Goal: Transaction & Acquisition: Purchase product/service

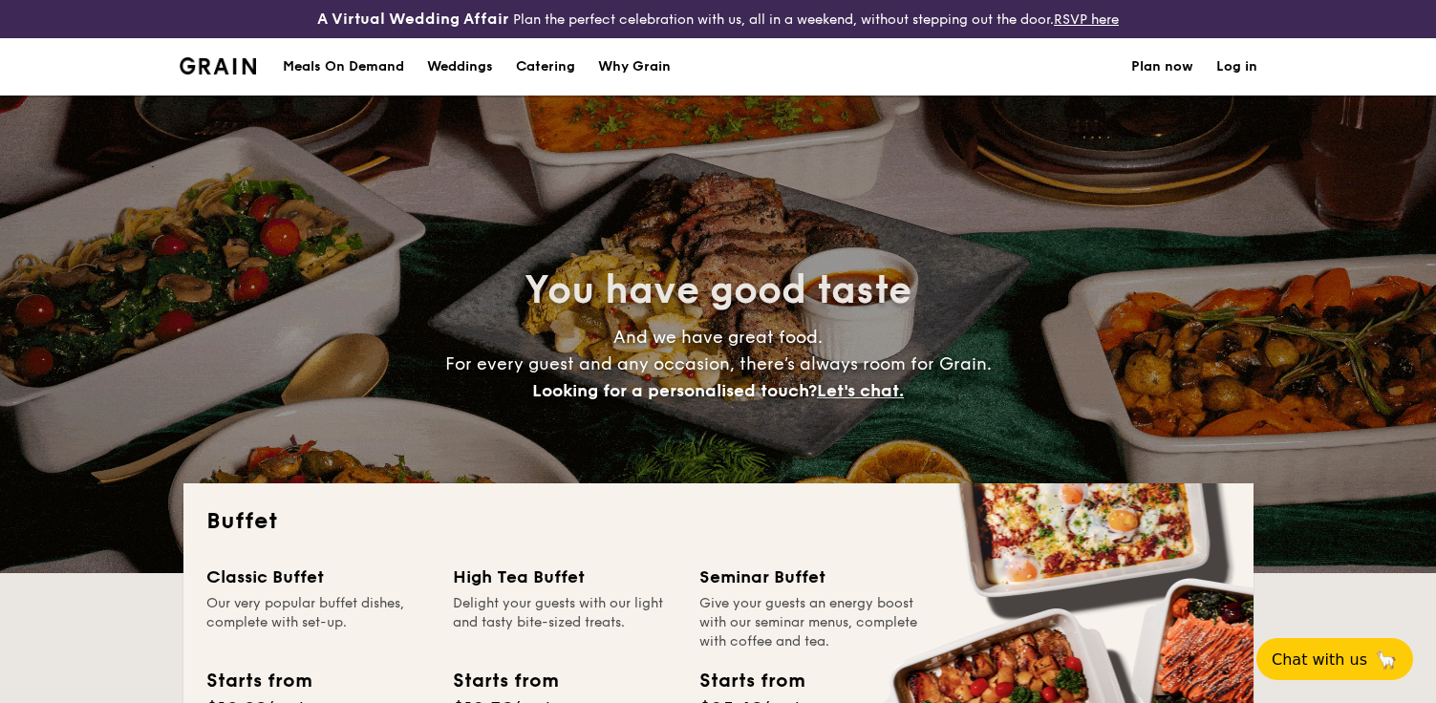
select select
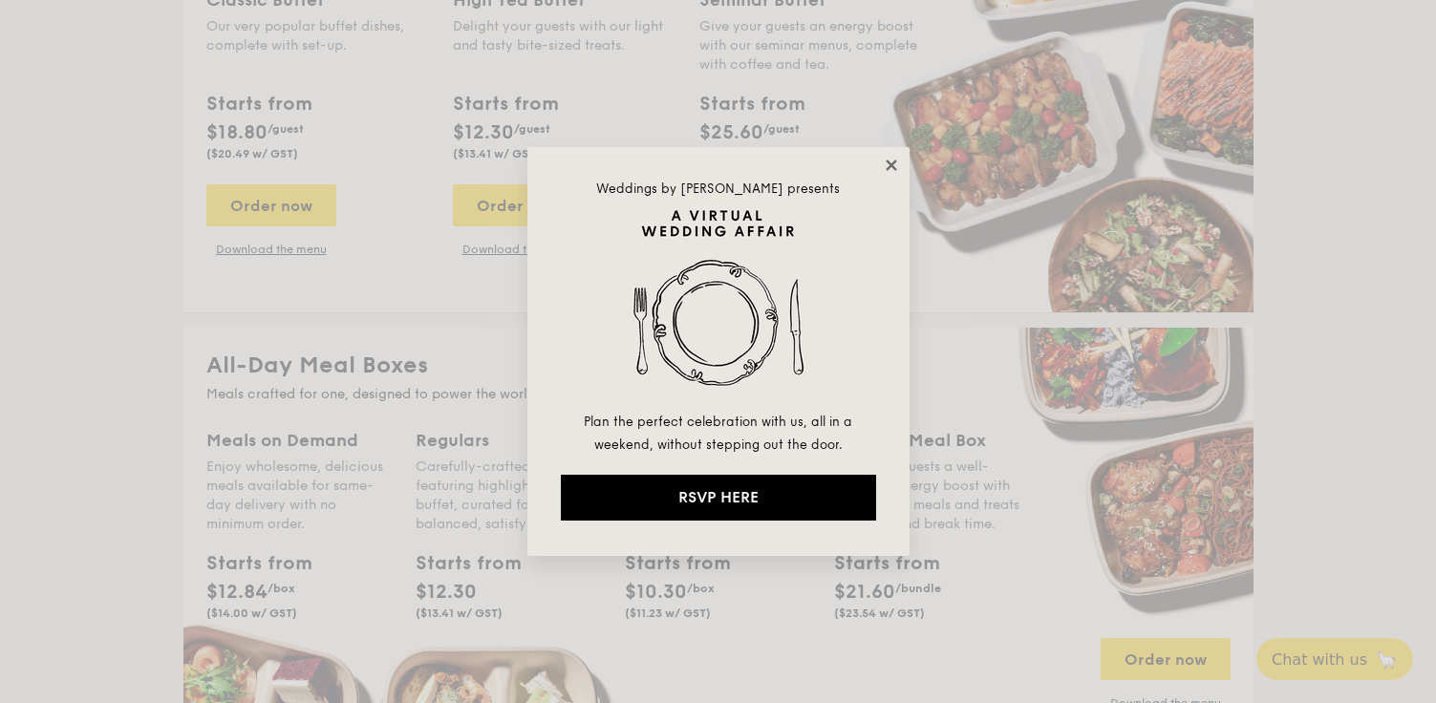
click at [895, 163] on icon at bounding box center [891, 165] width 17 height 17
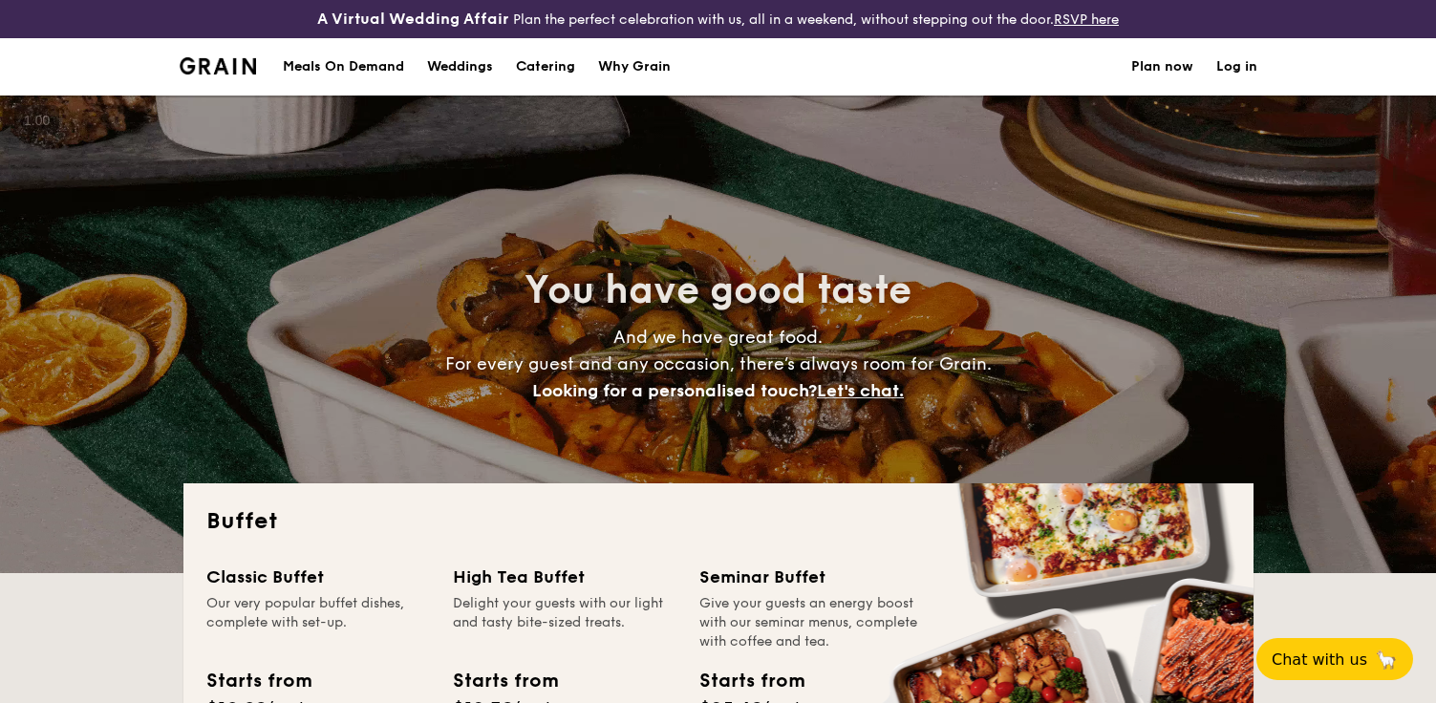
click at [550, 65] on h1 "Catering" at bounding box center [545, 66] width 59 height 57
click at [541, 58] on h1 "Catering" at bounding box center [545, 66] width 59 height 57
click at [531, 67] on h1 "Catering" at bounding box center [545, 66] width 59 height 57
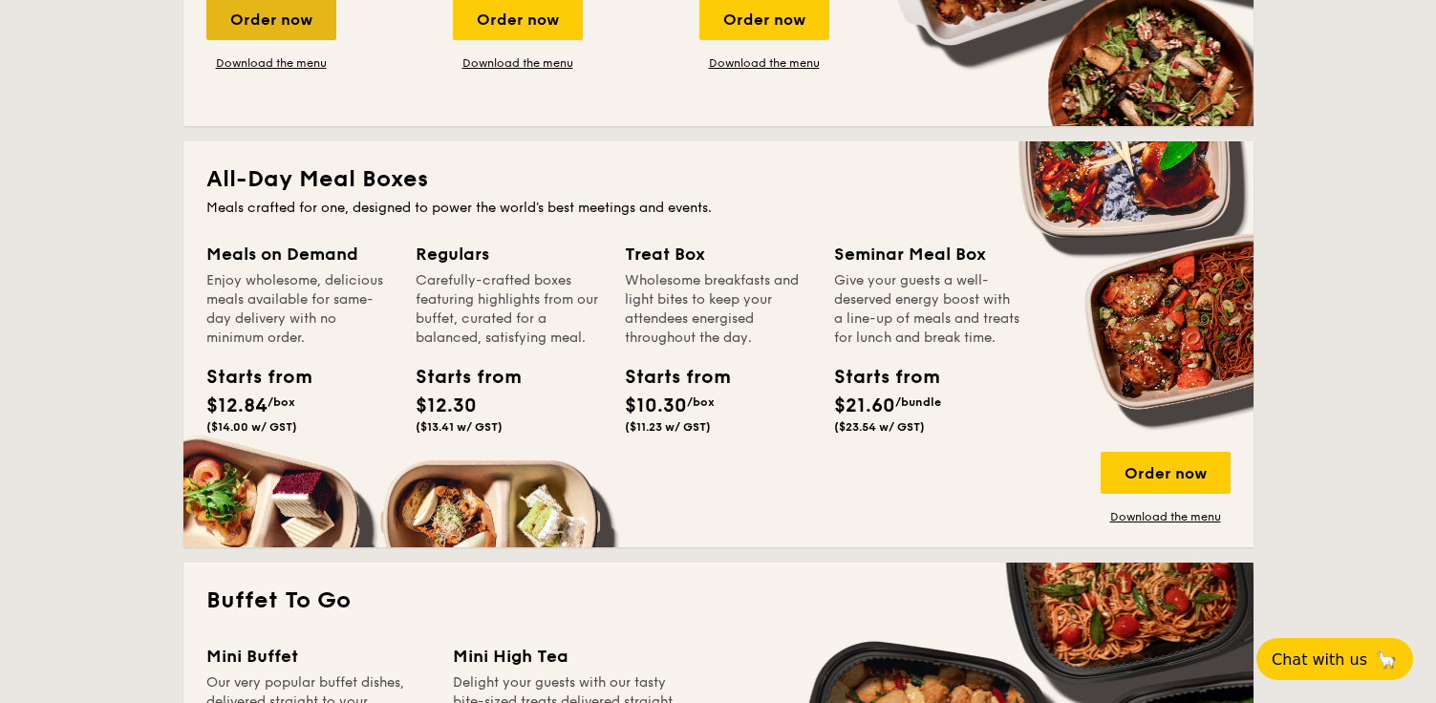
scroll to position [768, 0]
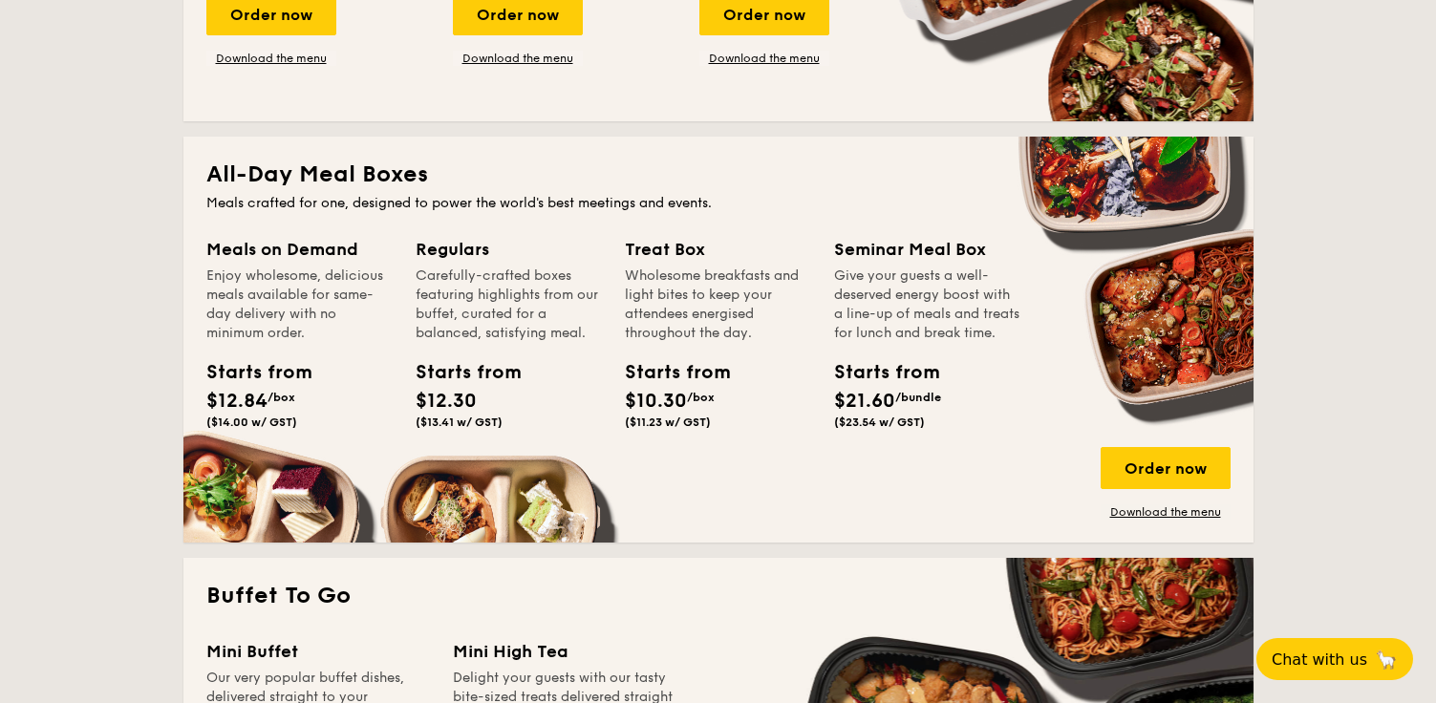
click at [252, 382] on div "Starts from" at bounding box center [249, 372] width 86 height 29
click at [1184, 479] on div "Order now" at bounding box center [1166, 468] width 130 height 42
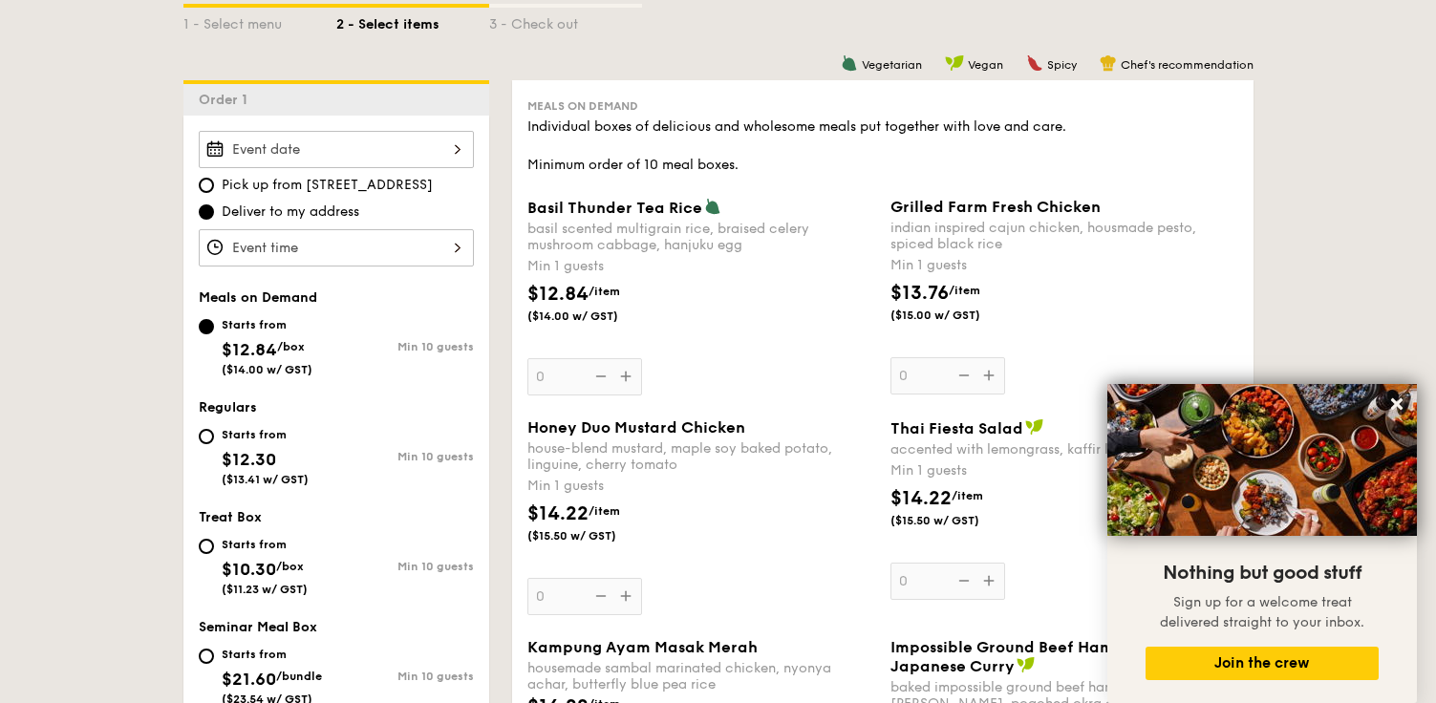
scroll to position [492, 0]
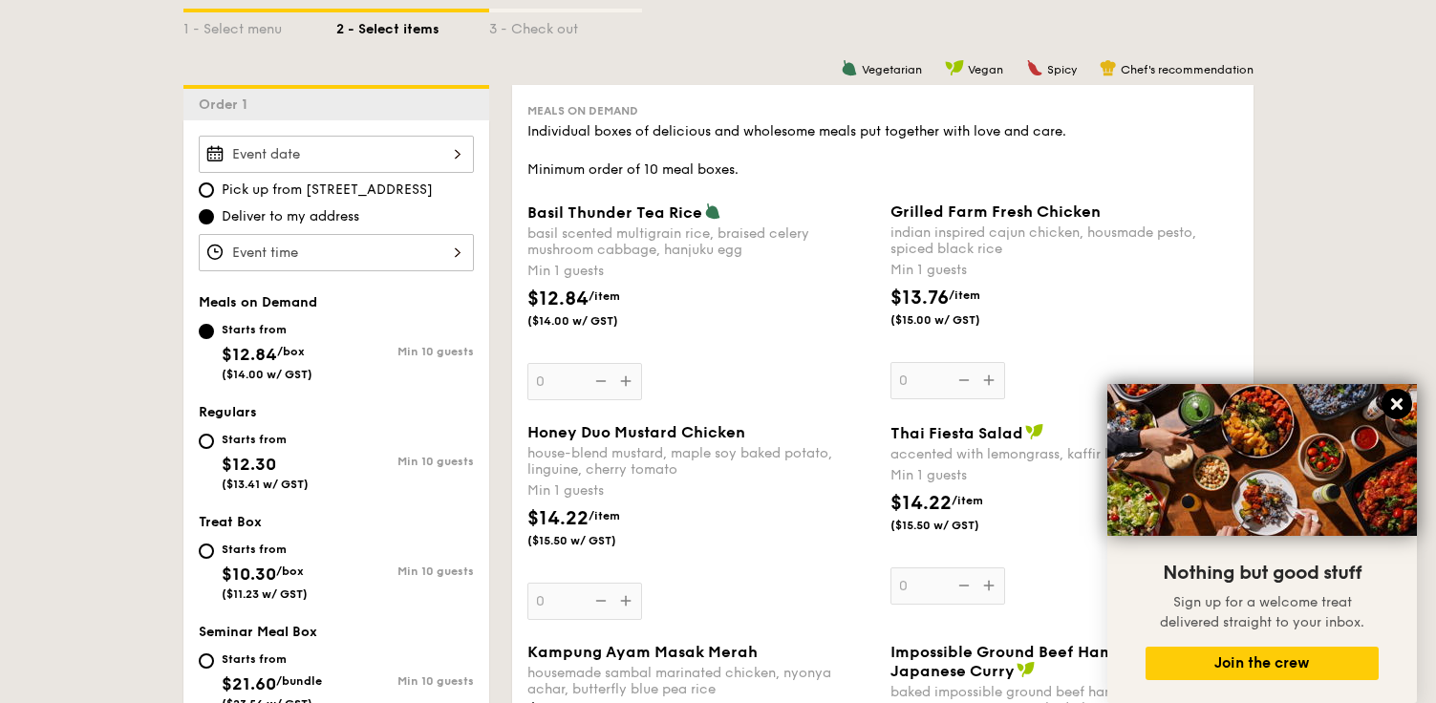
click at [1396, 397] on icon at bounding box center [1396, 404] width 17 height 17
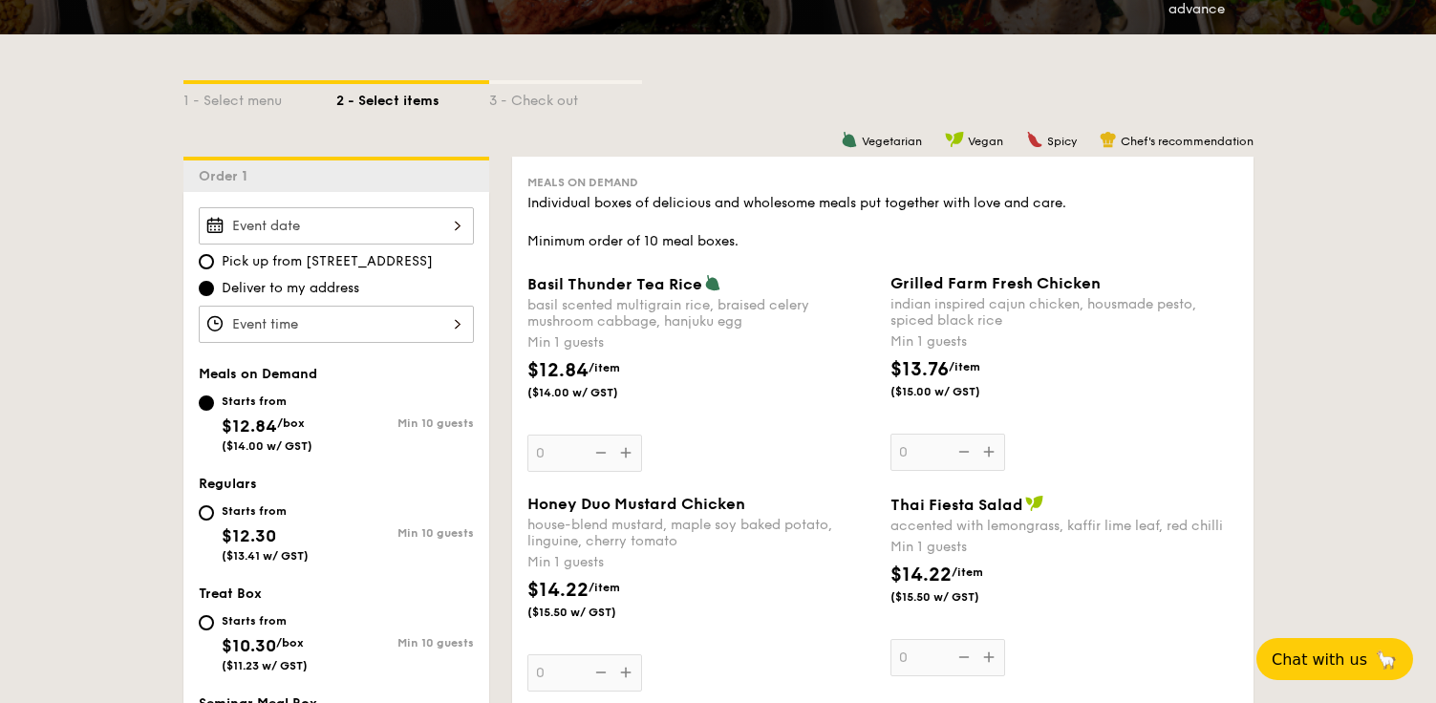
scroll to position [426, 0]
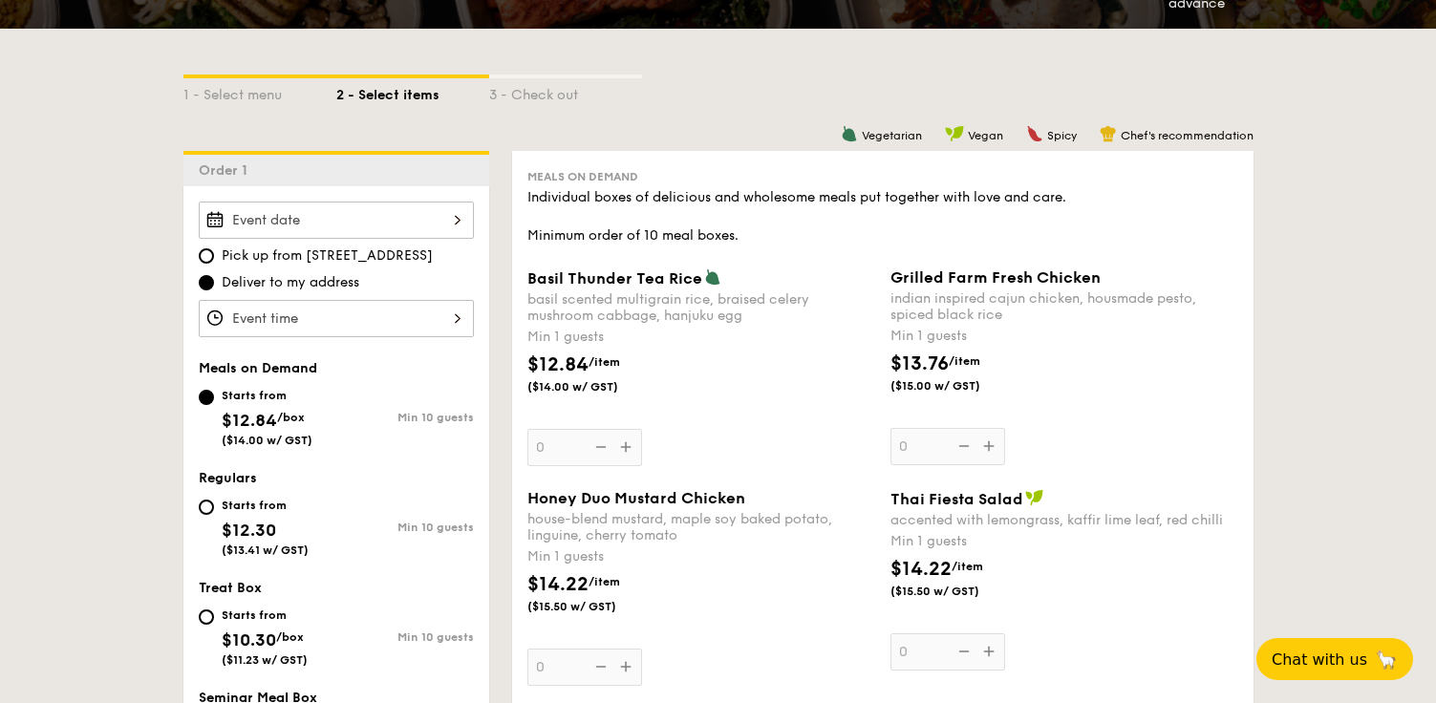
click at [253, 252] on span "Pick up from [STREET_ADDRESS]" at bounding box center [327, 255] width 211 height 19
click at [214, 252] on input "Pick up from [STREET_ADDRESS]" at bounding box center [206, 255] width 15 height 15
radio input "true"
click at [317, 218] on div at bounding box center [336, 220] width 275 height 37
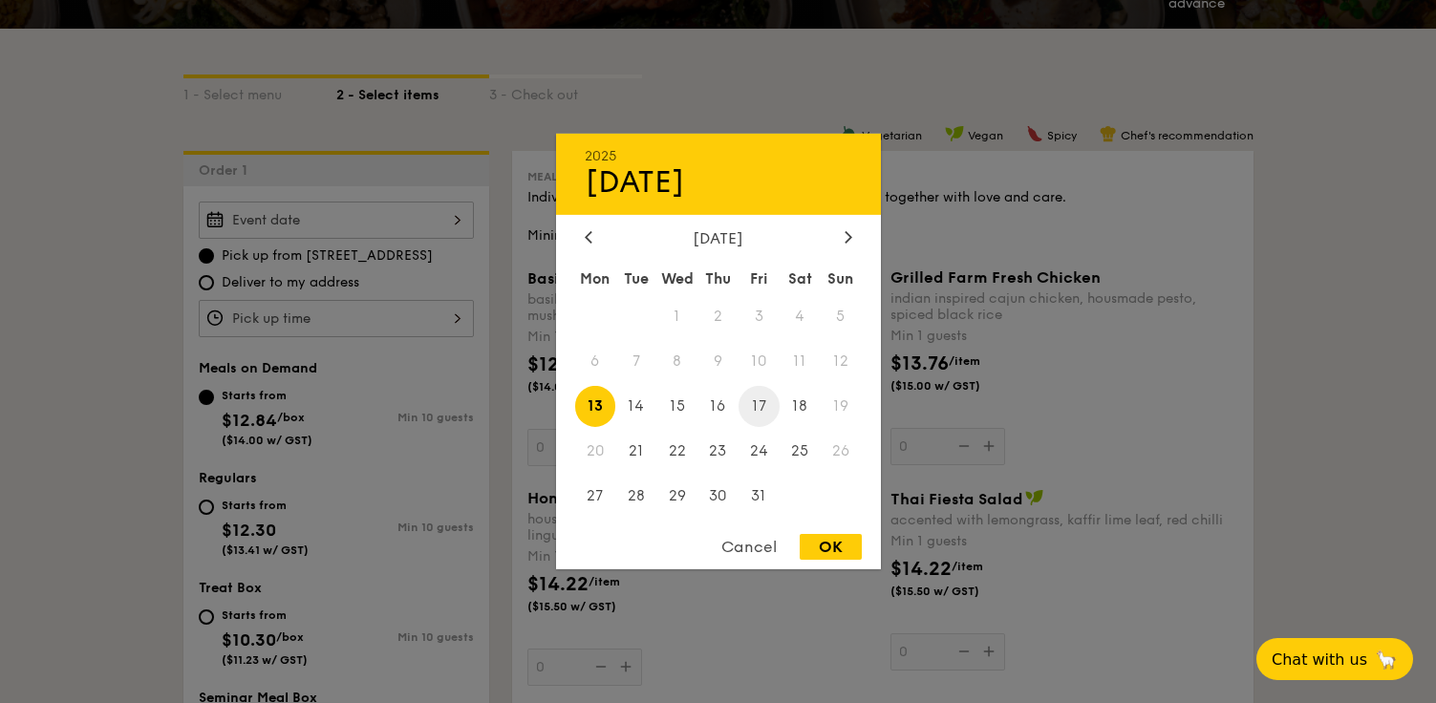
click at [757, 406] on span "17" at bounding box center [758, 406] width 41 height 41
click at [810, 540] on div "OK" at bounding box center [831, 547] width 62 height 26
type input "[DATE]"
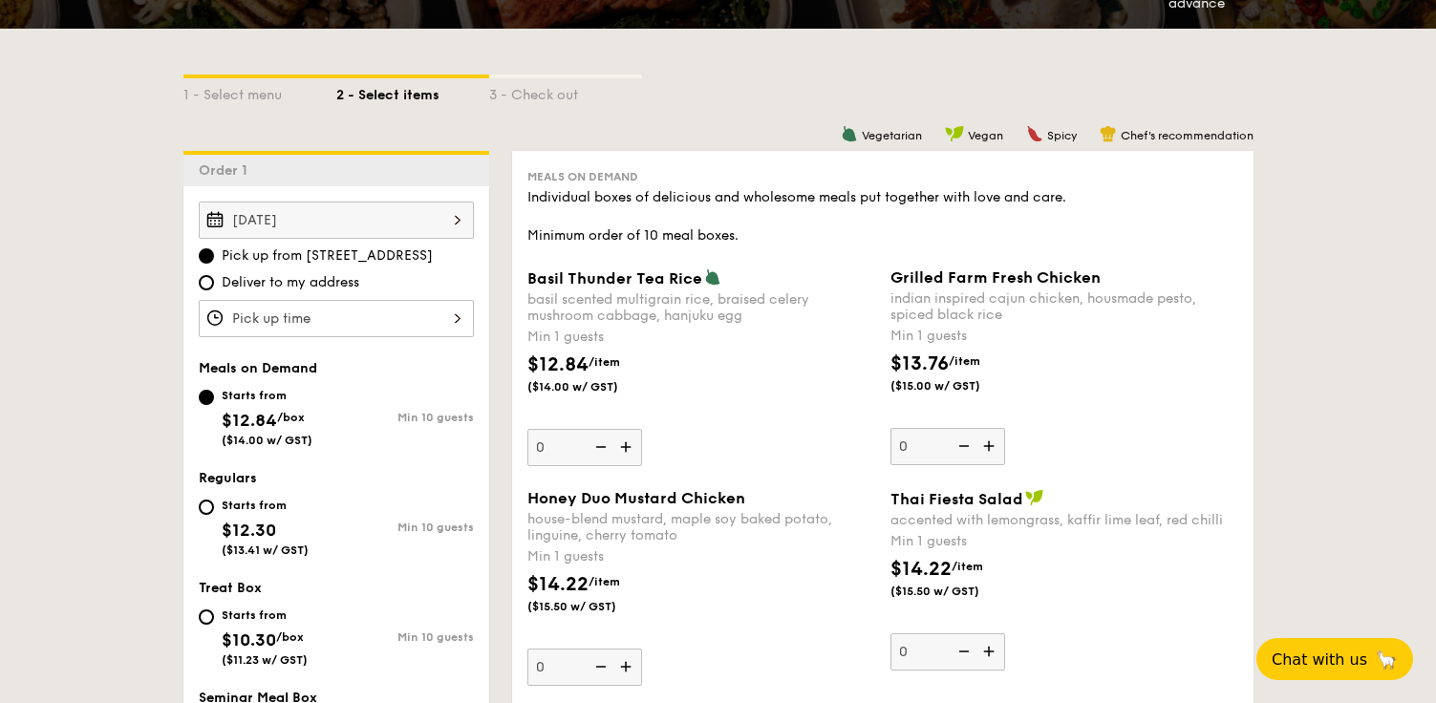
scroll to position [460, 0]
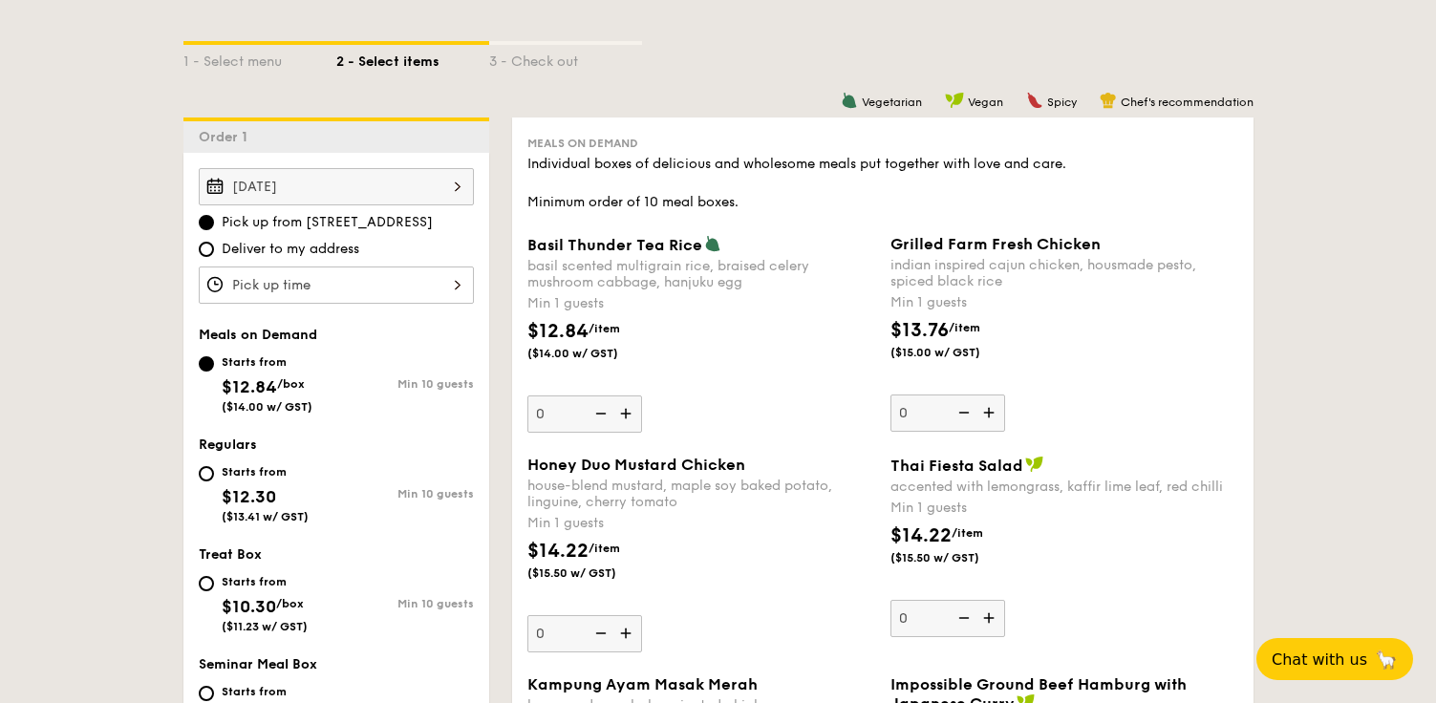
click at [374, 284] on div at bounding box center [336, 285] width 275 height 37
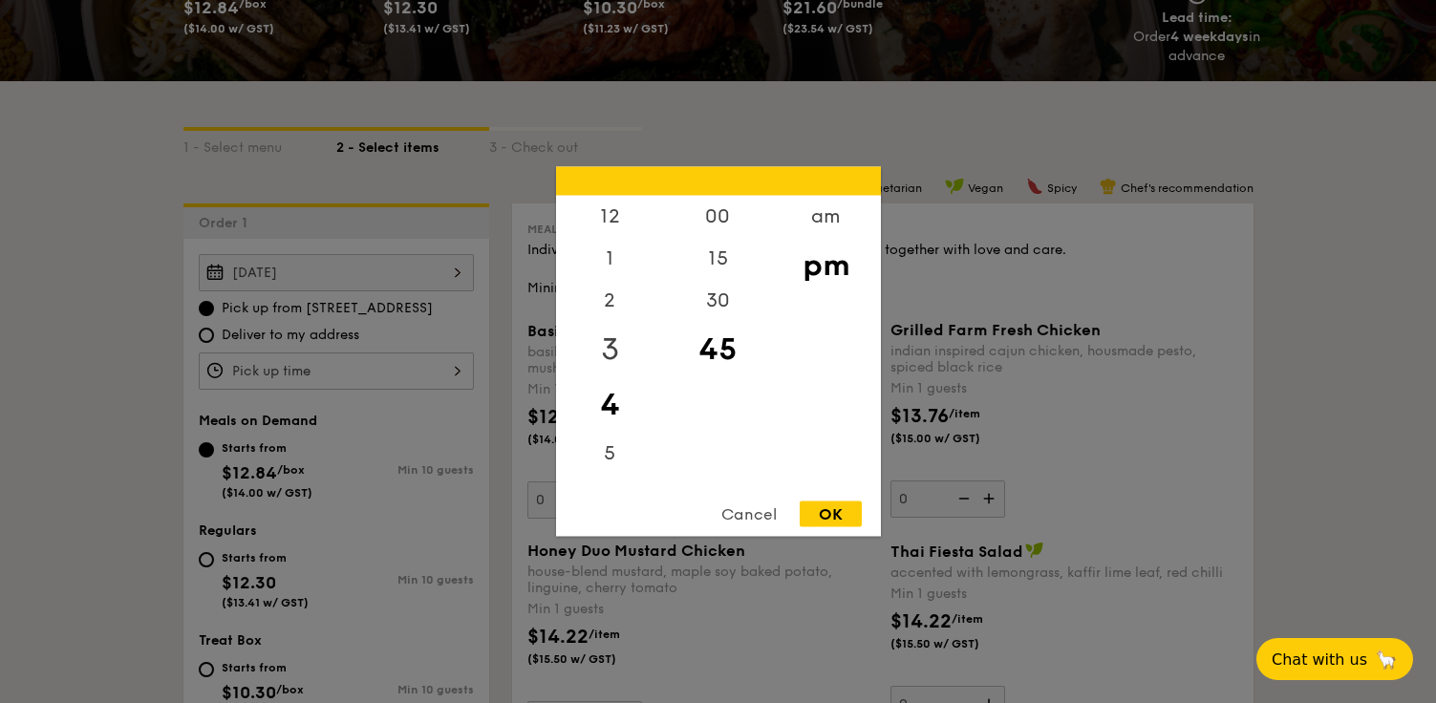
scroll to position [342, 0]
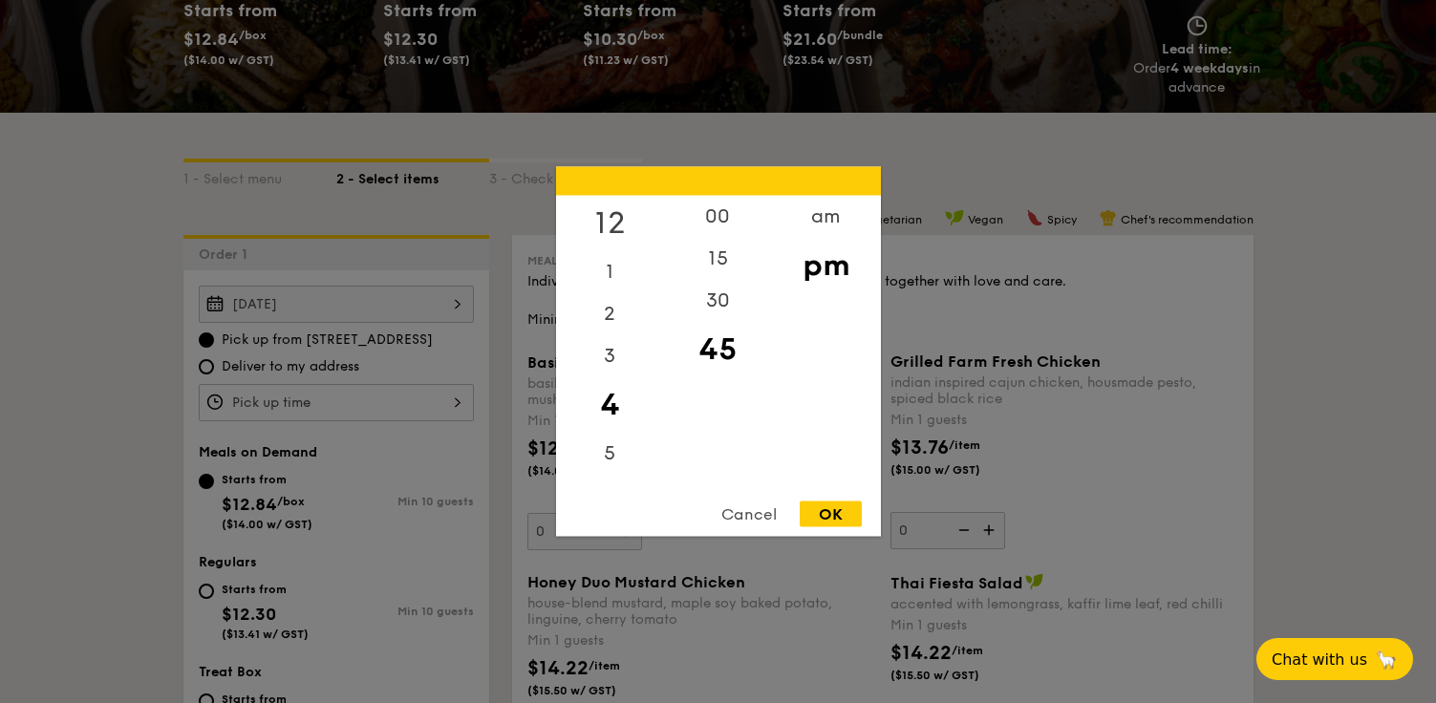
click at [608, 225] on div "12" at bounding box center [610, 223] width 108 height 55
click at [714, 222] on div "00" at bounding box center [718, 223] width 108 height 55
click at [841, 517] on div "OK" at bounding box center [831, 515] width 62 height 26
type input "12:00PM"
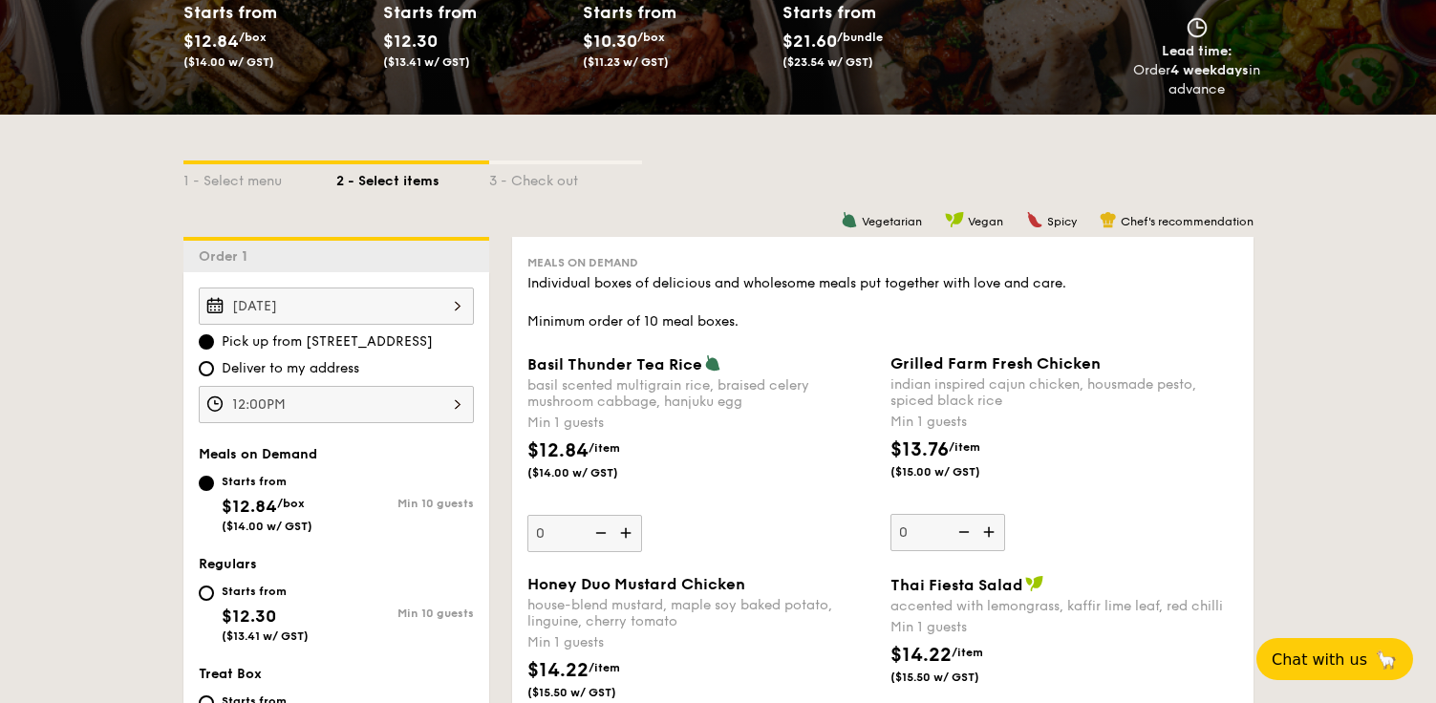
scroll to position [281, 0]
